Goal: Transaction & Acquisition: Subscribe to service/newsletter

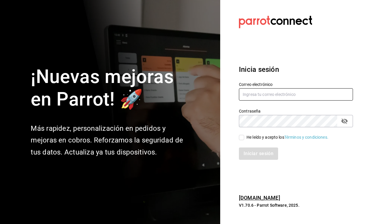
click at [258, 94] on input "text" at bounding box center [296, 94] width 114 height 12
type input "[EMAIL_ADDRESS][DOMAIN_NAME]"
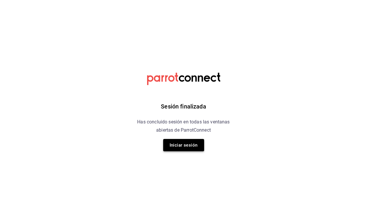
click at [184, 146] on button "Iniciar sesión" at bounding box center [183, 145] width 41 height 12
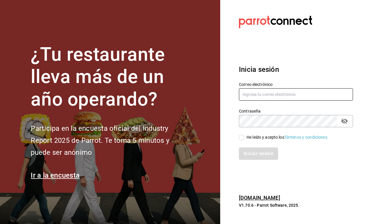
click at [268, 89] on input "text" at bounding box center [296, 94] width 114 height 12
type input "[EMAIL_ADDRESS][DOMAIN_NAME]"
click at [244, 136] on span "He leído y acepto los Términos y condiciones." at bounding box center [286, 137] width 84 height 6
click at [244, 136] on input "He leído y acepto los Términos y condiciones." at bounding box center [241, 137] width 5 height 5
checkbox input "true"
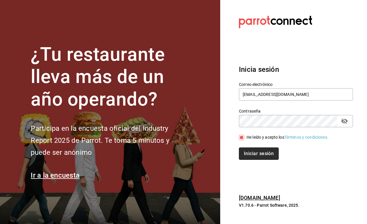
click at [268, 155] on button "Iniciar sesión" at bounding box center [259, 153] width 40 height 12
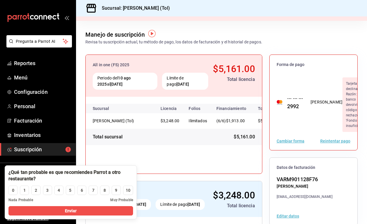
scroll to position [26, 0]
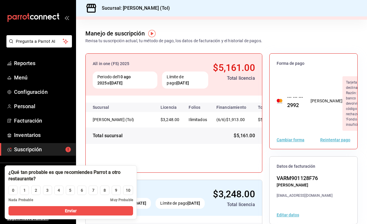
click at [294, 140] on button "Cambiar forma" at bounding box center [291, 140] width 28 height 4
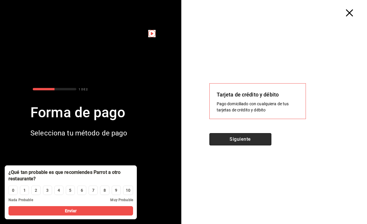
click at [250, 139] on button "Siguiente" at bounding box center [240, 139] width 62 height 12
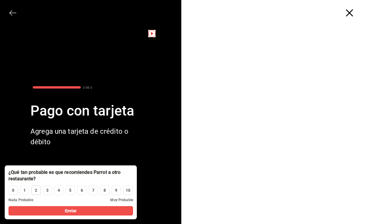
click at [37, 192] on div "2" at bounding box center [36, 190] width 2 height 6
click at [65, 216] on div "Enviar" at bounding box center [71, 212] width 132 height 13
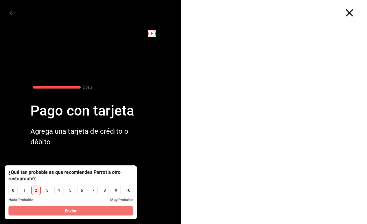
click at [71, 212] on span "Enviar" at bounding box center [71, 210] width 12 height 6
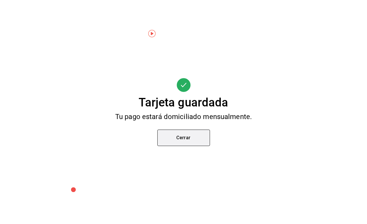
click at [191, 139] on button "Cerrar" at bounding box center [183, 137] width 53 height 16
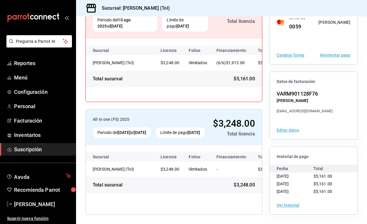
scroll to position [0, 0]
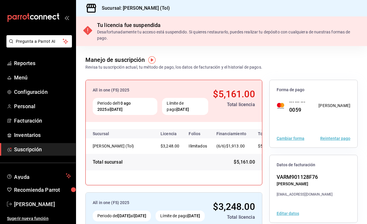
click at [225, 91] on span "$5,161.00" at bounding box center [234, 93] width 42 height 11
click at [333, 139] on button "Reintentar pago" at bounding box center [335, 138] width 30 height 4
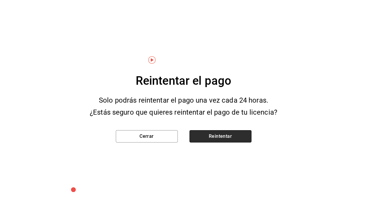
click at [228, 139] on button "Reintentar" at bounding box center [221, 136] width 62 height 12
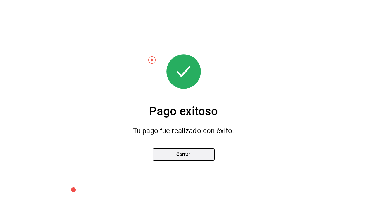
click at [187, 151] on button "Cerrar" at bounding box center [184, 154] width 62 height 12
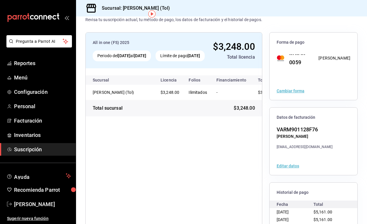
scroll to position [18, 0]
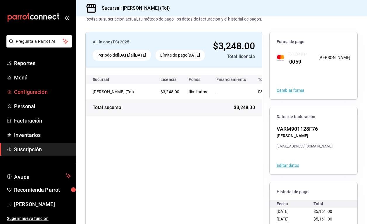
click at [32, 94] on span "Configuración" at bounding box center [42, 92] width 57 height 8
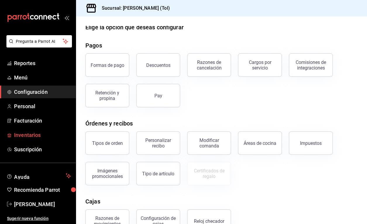
scroll to position [9, 0]
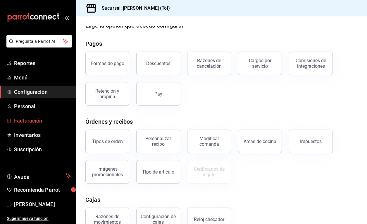
click at [37, 121] on span "Facturación" at bounding box center [42, 120] width 57 height 8
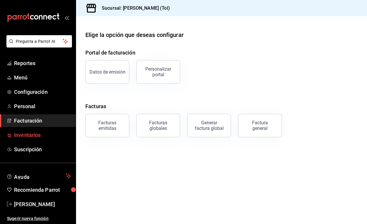
click at [34, 133] on span "Inventarios" at bounding box center [42, 135] width 57 height 8
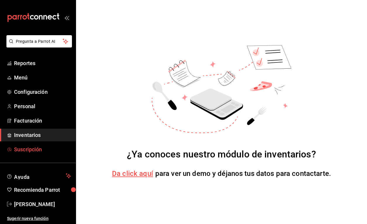
click at [37, 151] on span "Suscripción" at bounding box center [42, 149] width 57 height 8
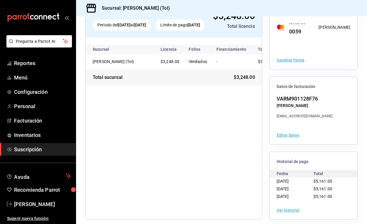
scroll to position [49, 0]
click at [291, 134] on button "Editar datos" at bounding box center [288, 134] width 23 height 4
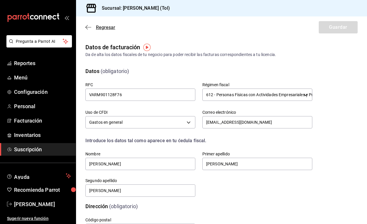
click at [89, 25] on span "Regresar" at bounding box center [100, 28] width 30 height 6
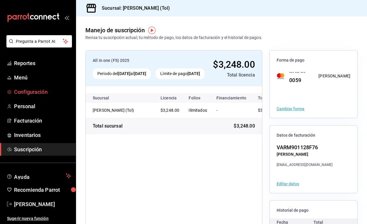
click at [35, 93] on span "Configuración" at bounding box center [42, 92] width 57 height 8
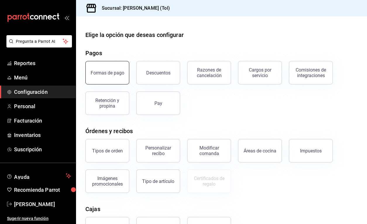
click at [107, 64] on button "Formas de pago" at bounding box center [107, 72] width 44 height 23
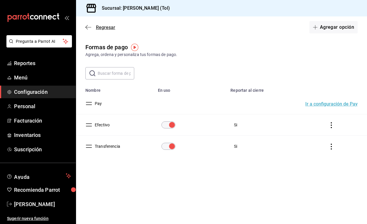
click at [90, 30] on span "Regresar" at bounding box center [100, 28] width 30 height 6
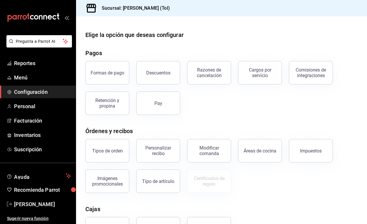
click at [135, 98] on div "Pay" at bounding box center [154, 99] width 51 height 30
click at [123, 100] on div "Retención y propina" at bounding box center [107, 102] width 36 height 11
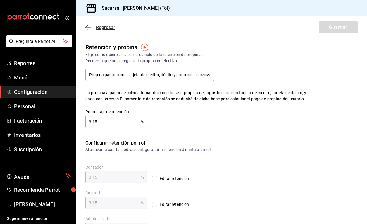
click at [89, 28] on icon "button" at bounding box center [88, 27] width 6 height 5
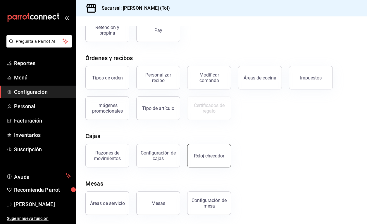
scroll to position [73, 0]
click at [36, 121] on span "Facturación" at bounding box center [42, 120] width 57 height 8
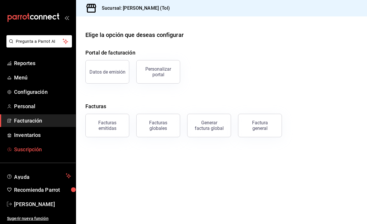
click at [25, 148] on span "Suscripción" at bounding box center [42, 149] width 57 height 8
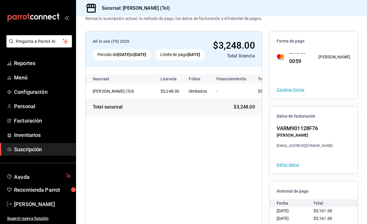
scroll to position [54, 0]
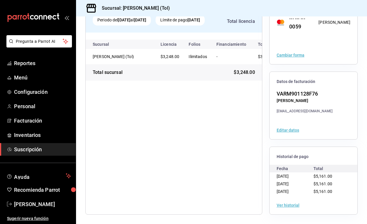
click at [293, 130] on button "Editar datos" at bounding box center [288, 130] width 23 height 4
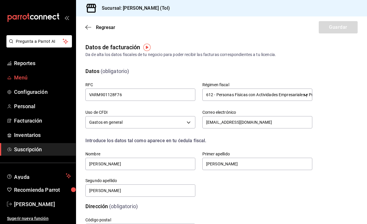
click at [29, 78] on span "Menú" at bounding box center [42, 77] width 57 height 8
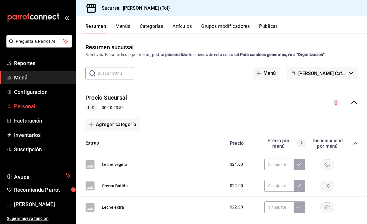
click at [31, 103] on span "Personal" at bounding box center [42, 106] width 57 height 8
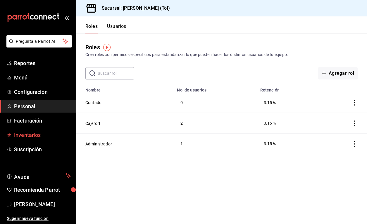
click at [30, 133] on span "Inventarios" at bounding box center [42, 135] width 57 height 8
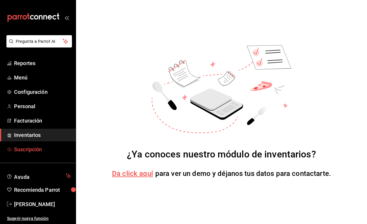
click at [36, 153] on link "Suscripción" at bounding box center [38, 149] width 76 height 13
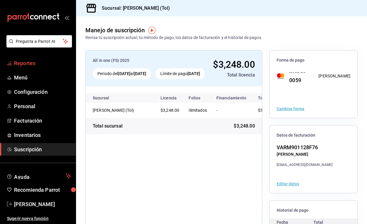
click at [28, 64] on span "Reportes" at bounding box center [42, 63] width 57 height 8
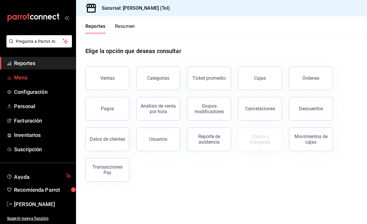
click at [23, 79] on span "Menú" at bounding box center [42, 77] width 57 height 8
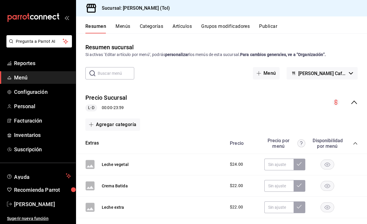
click at [64, 15] on div "mailbox folders" at bounding box center [38, 17] width 76 height 35
click at [66, 16] on icon "open_drawer_menu" at bounding box center [66, 17] width 5 height 5
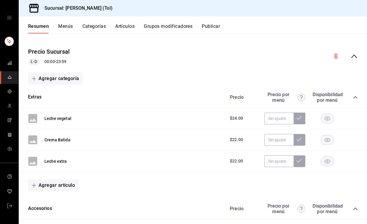
scroll to position [162, 0]
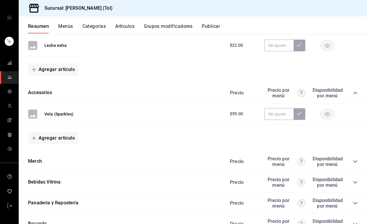
click at [13, 18] on div "mailbox folders" at bounding box center [9, 17] width 18 height 35
click at [10, 17] on icon "open drawer" at bounding box center [9, 17] width 4 height 3
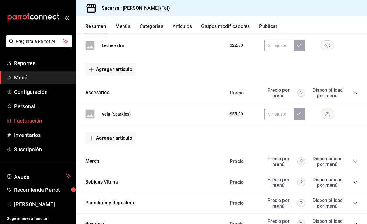
click at [46, 121] on span "Facturación" at bounding box center [42, 120] width 57 height 8
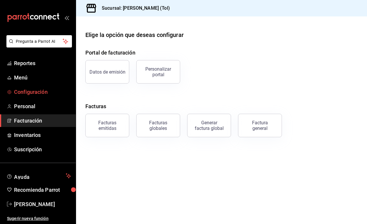
click at [31, 92] on span "Configuración" at bounding box center [42, 92] width 57 height 8
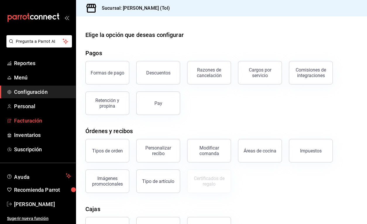
click at [32, 122] on span "Facturación" at bounding box center [42, 120] width 57 height 8
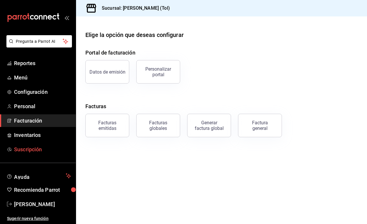
click at [37, 154] on link "Suscripción" at bounding box center [38, 149] width 76 height 13
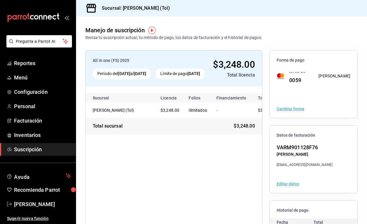
click at [289, 108] on button "Cambiar forma" at bounding box center [291, 109] width 28 height 4
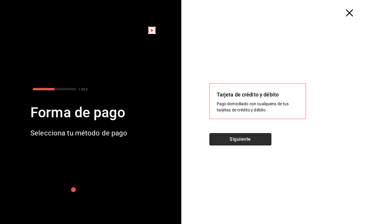
click at [253, 140] on button "Siguiente" at bounding box center [240, 139] width 62 height 12
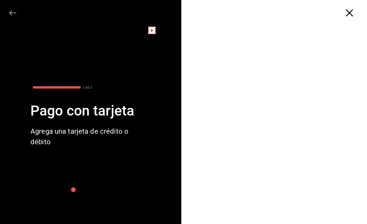
click at [351, 12] on icon "button" at bounding box center [349, 12] width 7 height 7
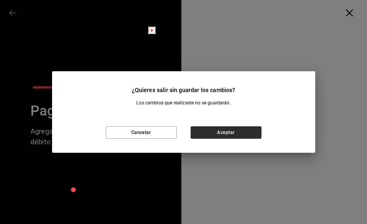
click at [232, 129] on button "Aceptar" at bounding box center [226, 132] width 71 height 12
